Goal: Information Seeking & Learning: Check status

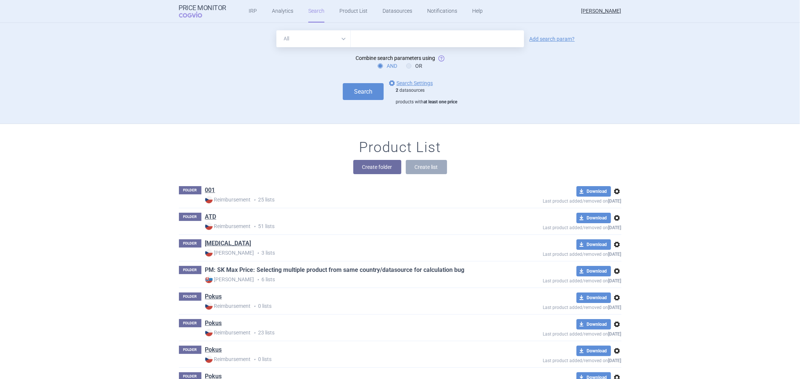
click at [238, 271] on link "PM: SK Max Price: Selecting multiple product from same country/datasource for c…" at bounding box center [334, 270] width 259 height 8
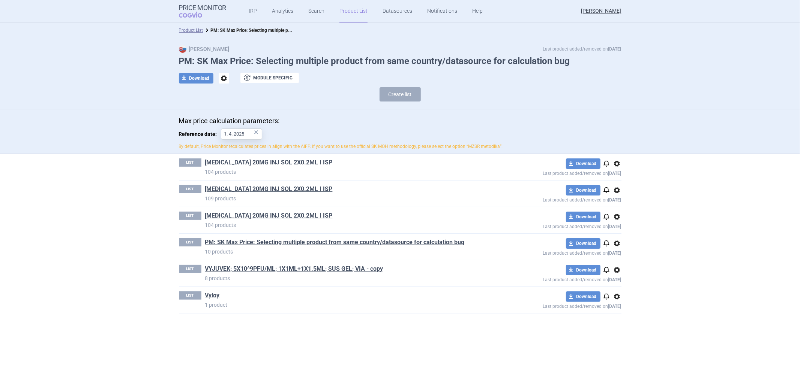
click at [246, 161] on link "[MEDICAL_DATA] 20MG INJ SOL 2X0.2ML I ISP" at bounding box center [268, 163] width 127 height 8
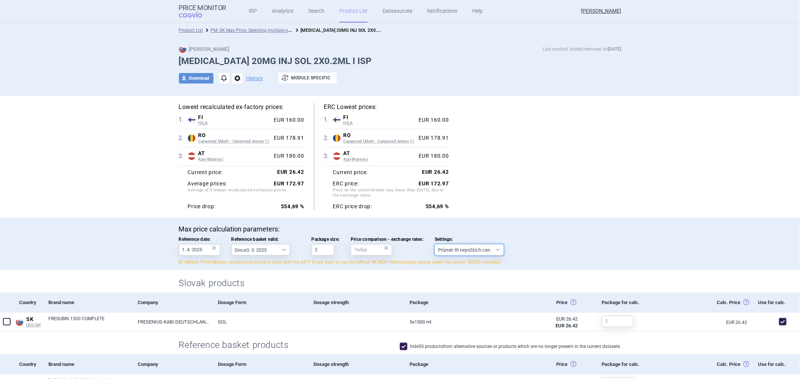
click at [463, 246] on select "Průměr tří nejnižších cen" at bounding box center [469, 249] width 69 height 11
click at [463, 222] on div "Max price calculation parameters: Reference date: 1. 4. 2025 × Reference basket…" at bounding box center [400, 244] width 800 height 52
click at [449, 237] on span "Settings:" at bounding box center [469, 239] width 69 height 5
click at [449, 244] on select "Průměr tří nejnižších cen" at bounding box center [469, 249] width 69 height 11
click at [449, 237] on span "Settings:" at bounding box center [469, 239] width 69 height 5
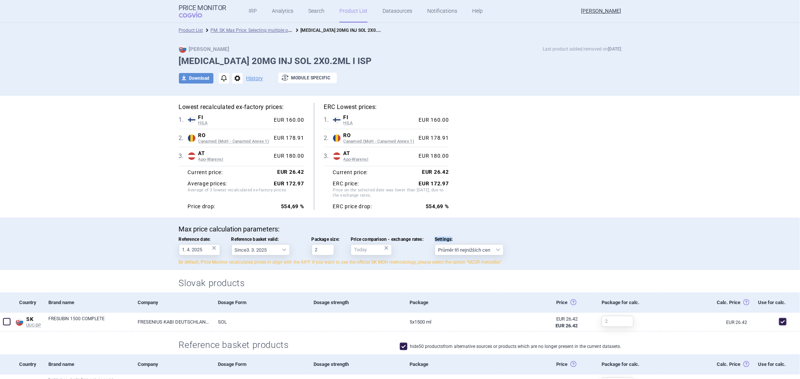
click at [449, 244] on select "Průměr tří nejnižších cen" at bounding box center [469, 249] width 69 height 11
click at [449, 237] on span "Settings:" at bounding box center [469, 239] width 69 height 5
click at [449, 244] on select "Průměr tří nejnižších cen" at bounding box center [469, 249] width 69 height 11
copy span "Settings:"
click at [580, 206] on div "Lowest recalculated ex-factory prices: 1 . FI HILA Finland HILA List of medicin…" at bounding box center [400, 156] width 442 height 107
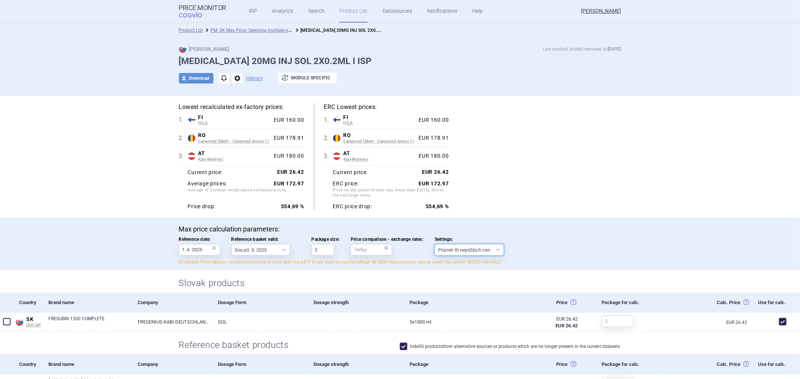
click at [494, 248] on select "Průměr tří nejnižších cen" at bounding box center [469, 249] width 69 height 11
click at [498, 229] on p "Max price calculation parameters:" at bounding box center [400, 229] width 442 height 8
click at [499, 208] on div "Lowest recalculated ex-factory prices: 1 . FI HILA Finland HILA List of medicin…" at bounding box center [400, 156] width 442 height 107
click at [453, 250] on select "Průměr tří nejnižších cen" at bounding box center [469, 249] width 69 height 11
